Goal: Use online tool/utility: Use online tool/utility

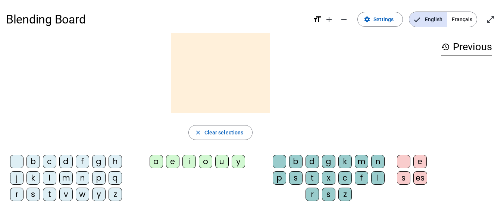
click at [37, 162] on div "b" at bounding box center [32, 161] width 13 height 13
click at [157, 162] on div "a" at bounding box center [156, 161] width 13 height 13
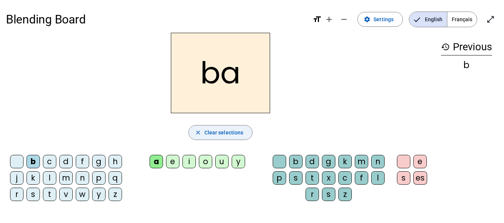
click at [232, 128] on span "Clear selections" at bounding box center [223, 132] width 39 height 9
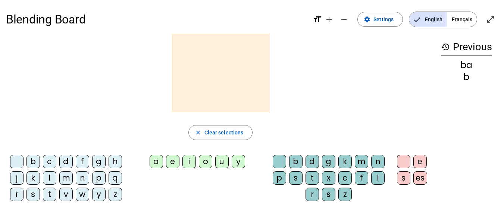
click at [53, 165] on div "c" at bounding box center [49, 161] width 13 height 13
click at [157, 161] on div "a" at bounding box center [156, 161] width 13 height 13
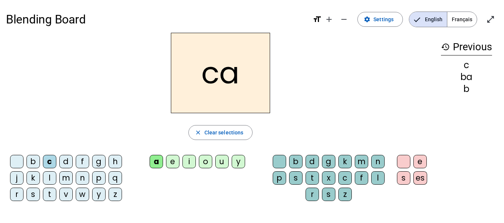
click at [69, 161] on div "d" at bounding box center [65, 161] width 13 height 13
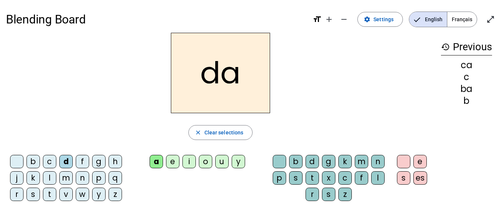
click at [85, 161] on div "f" at bounding box center [82, 161] width 13 height 13
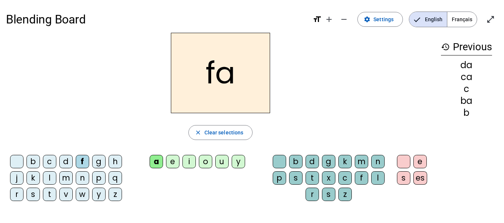
click at [102, 158] on div "g" at bounding box center [98, 161] width 13 height 13
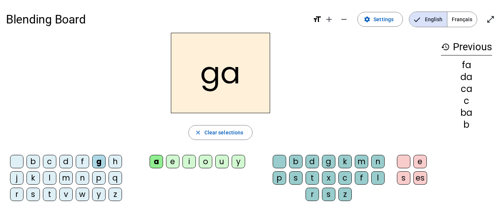
click at [119, 160] on div "h" at bounding box center [115, 161] width 13 height 13
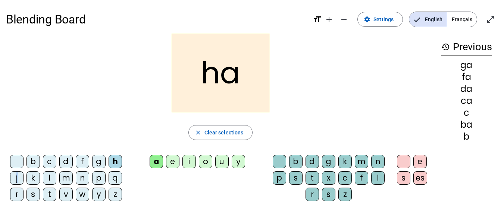
click at [17, 174] on div "j" at bounding box center [16, 178] width 13 height 13
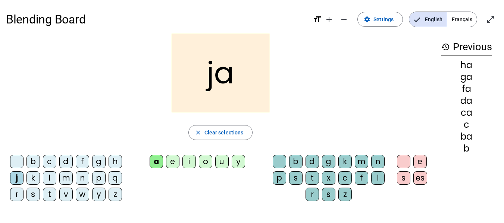
click at [32, 178] on div "k" at bounding box center [32, 178] width 13 height 13
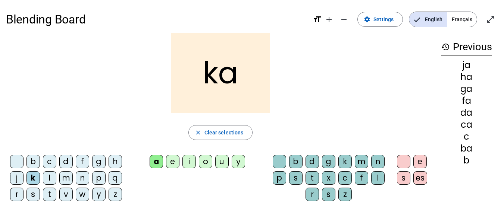
click at [52, 177] on div "l" at bounding box center [49, 178] width 13 height 13
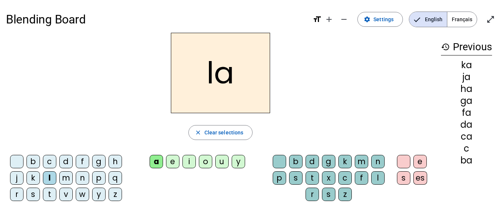
click at [67, 177] on div "m" at bounding box center [65, 178] width 13 height 13
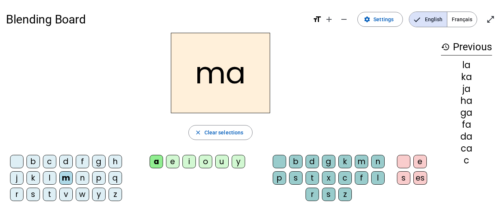
click at [88, 177] on div "n" at bounding box center [82, 178] width 13 height 13
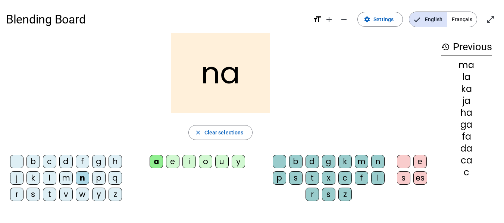
click at [98, 179] on div "p" at bounding box center [98, 178] width 13 height 13
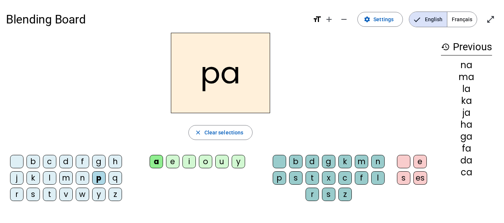
click at [121, 181] on div "q" at bounding box center [115, 178] width 13 height 13
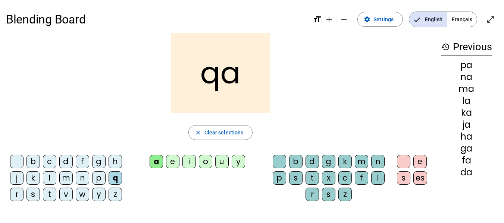
click at [19, 199] on div "r" at bounding box center [16, 194] width 13 height 13
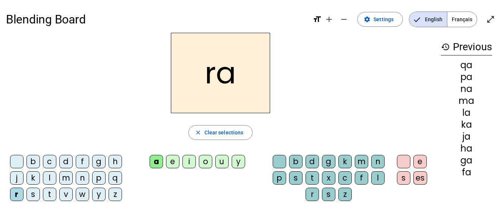
click at [36, 195] on div "s" at bounding box center [32, 194] width 13 height 13
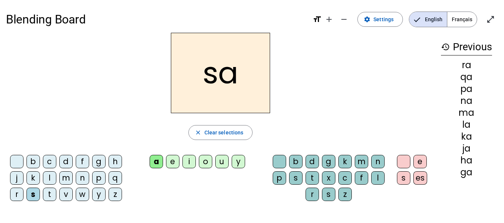
click at [50, 194] on div "t" at bounding box center [49, 194] width 13 height 13
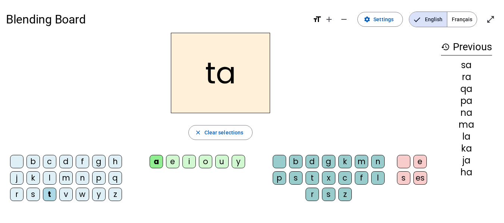
click at [72, 197] on div "v" at bounding box center [65, 194] width 13 height 13
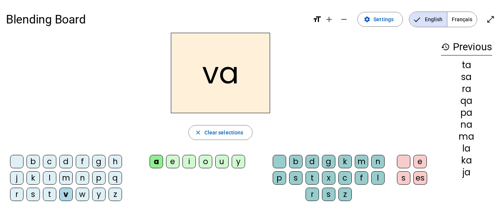
click at [83, 190] on div "w" at bounding box center [82, 194] width 13 height 13
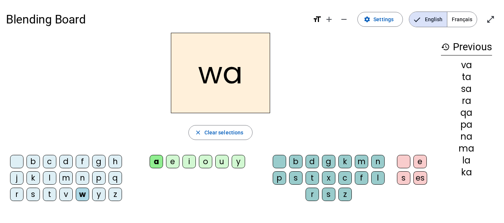
click at [100, 196] on div "y" at bounding box center [98, 194] width 13 height 13
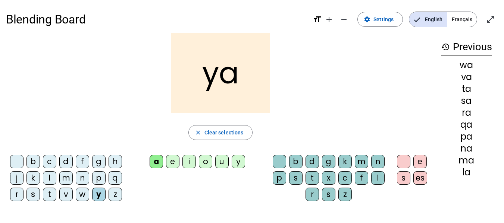
click at [118, 194] on div "z" at bounding box center [115, 194] width 13 height 13
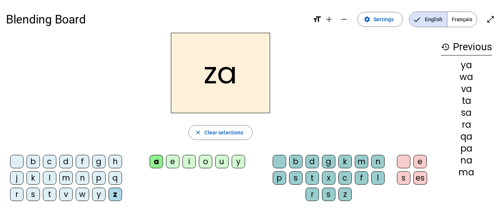
click at [118, 195] on div "z" at bounding box center [115, 194] width 13 height 13
